Goal: Task Accomplishment & Management: Use online tool/utility

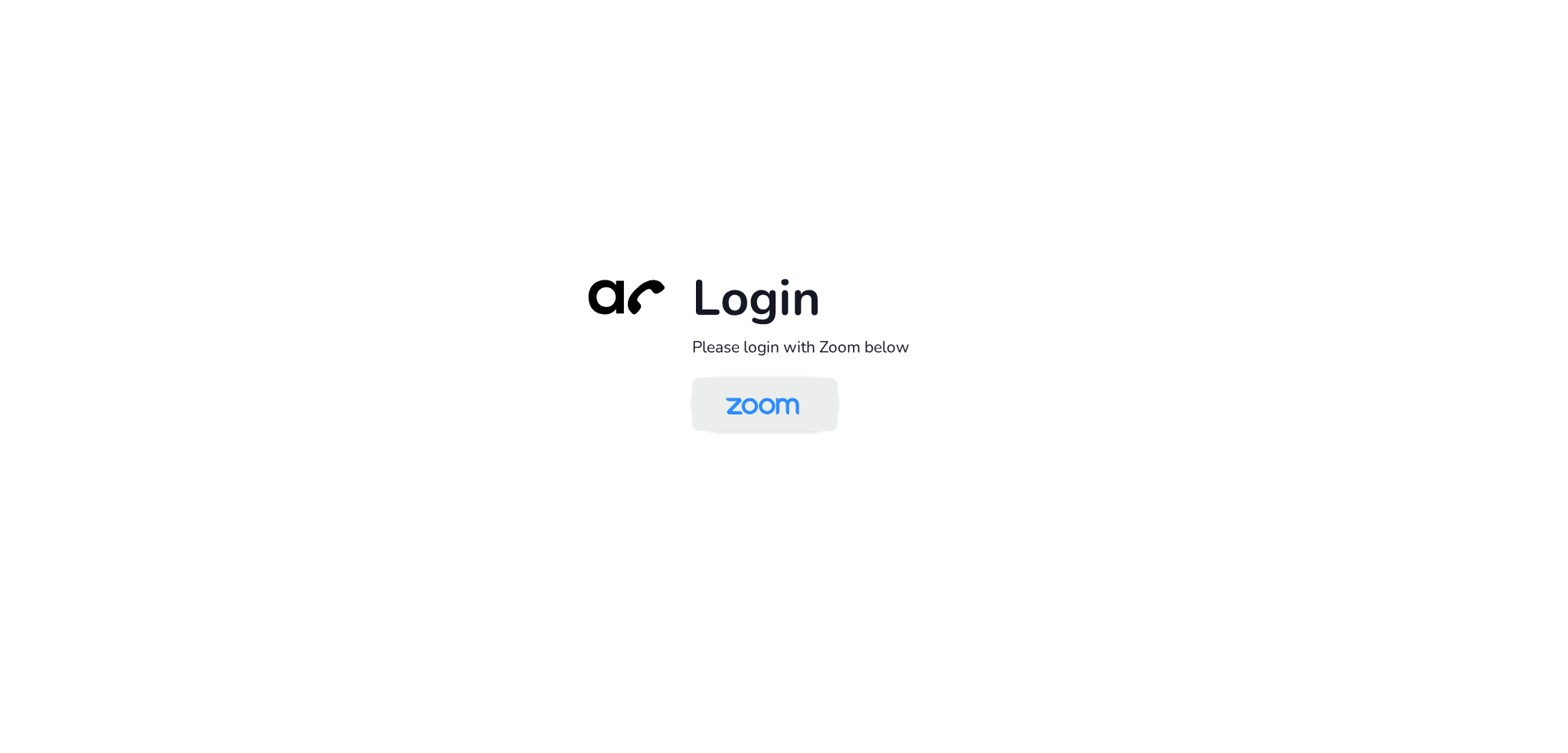
click at [772, 387] on img at bounding box center [762, 406] width 105 height 50
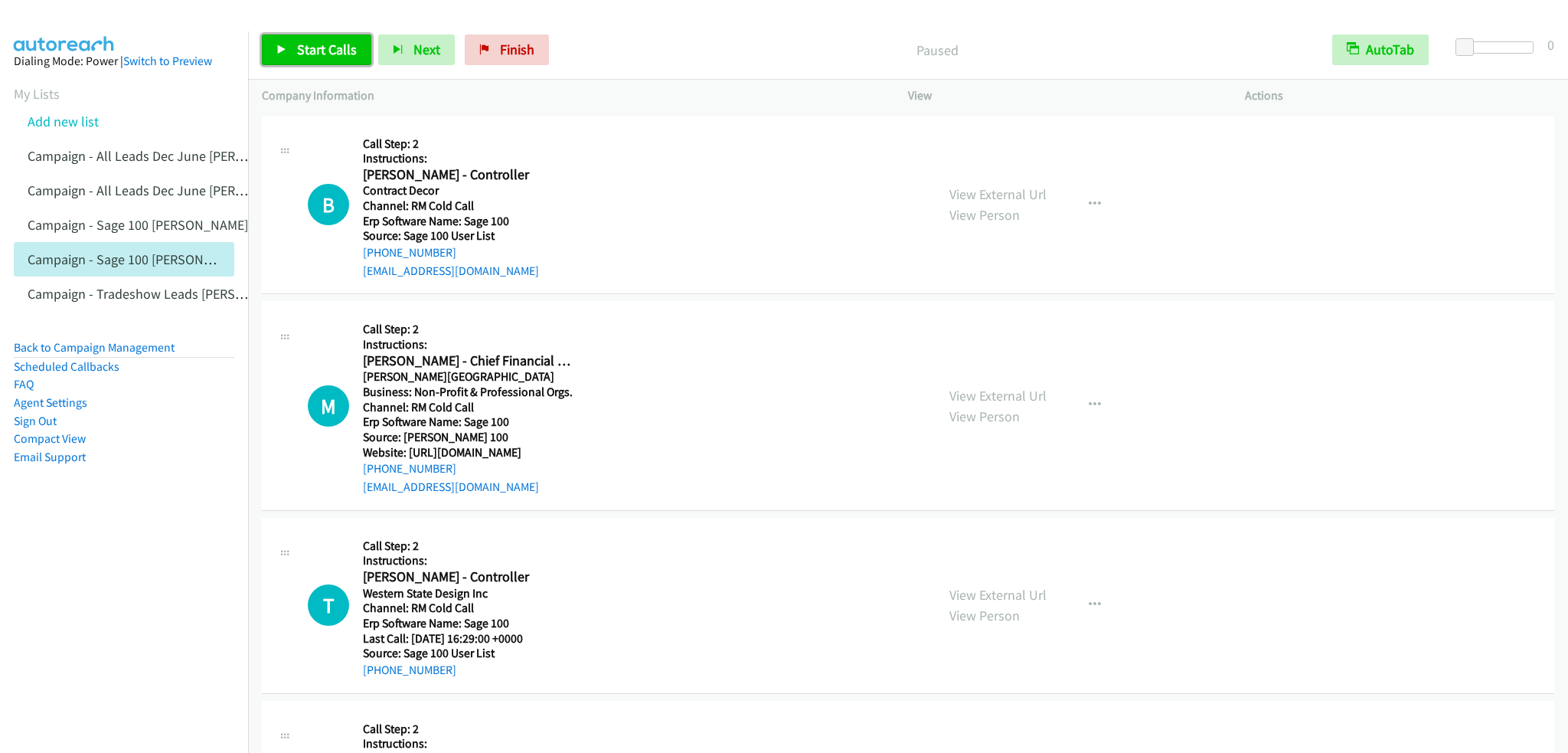
click at [313, 44] on span "Start Calls" at bounding box center [327, 49] width 60 height 18
